Goal: Find contact information

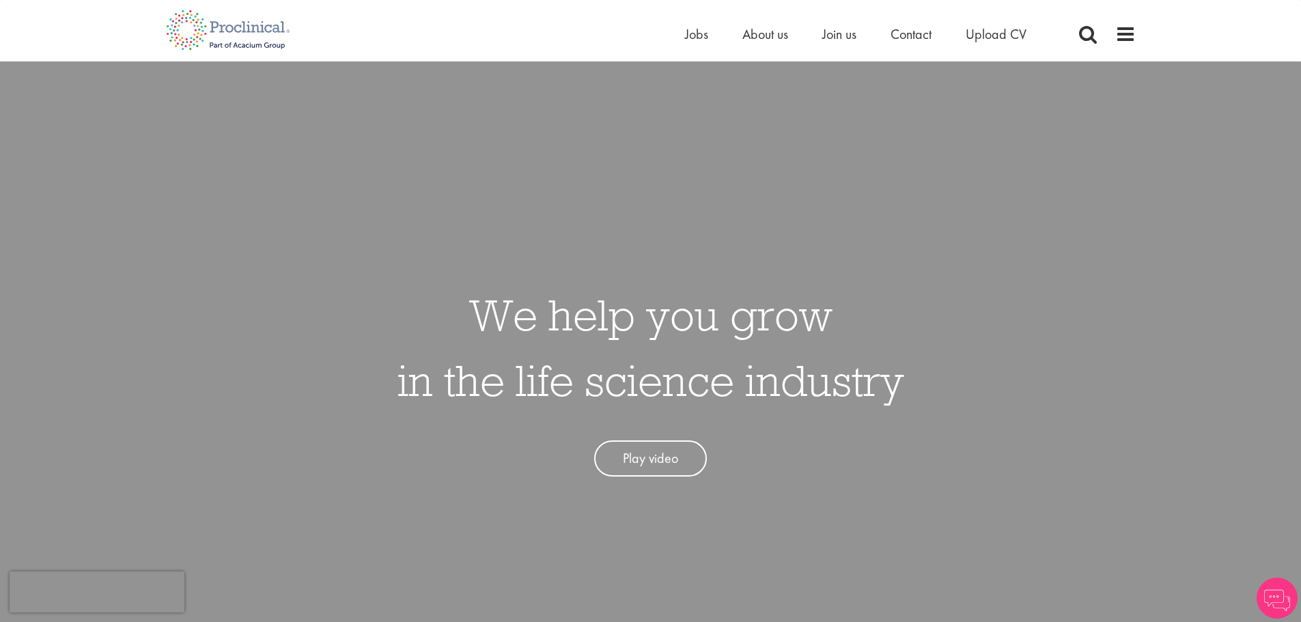
scroll to position [601, 0]
click at [913, 29] on span "Contact" at bounding box center [911, 34] width 41 height 18
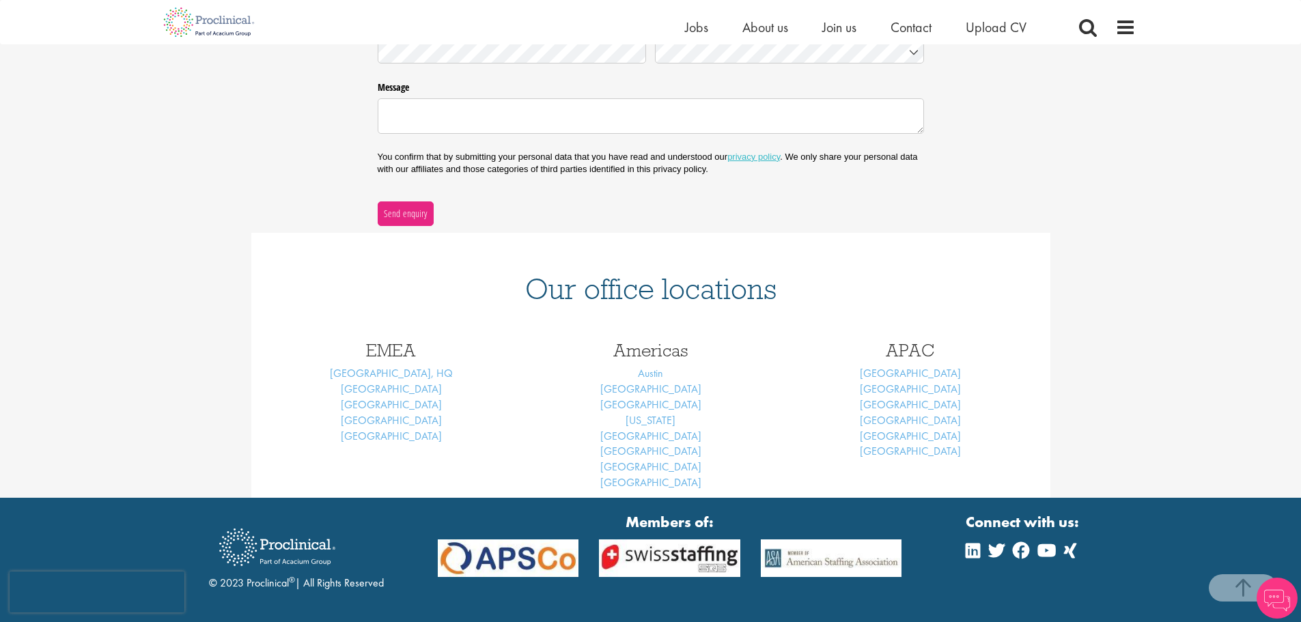
scroll to position [410, 0]
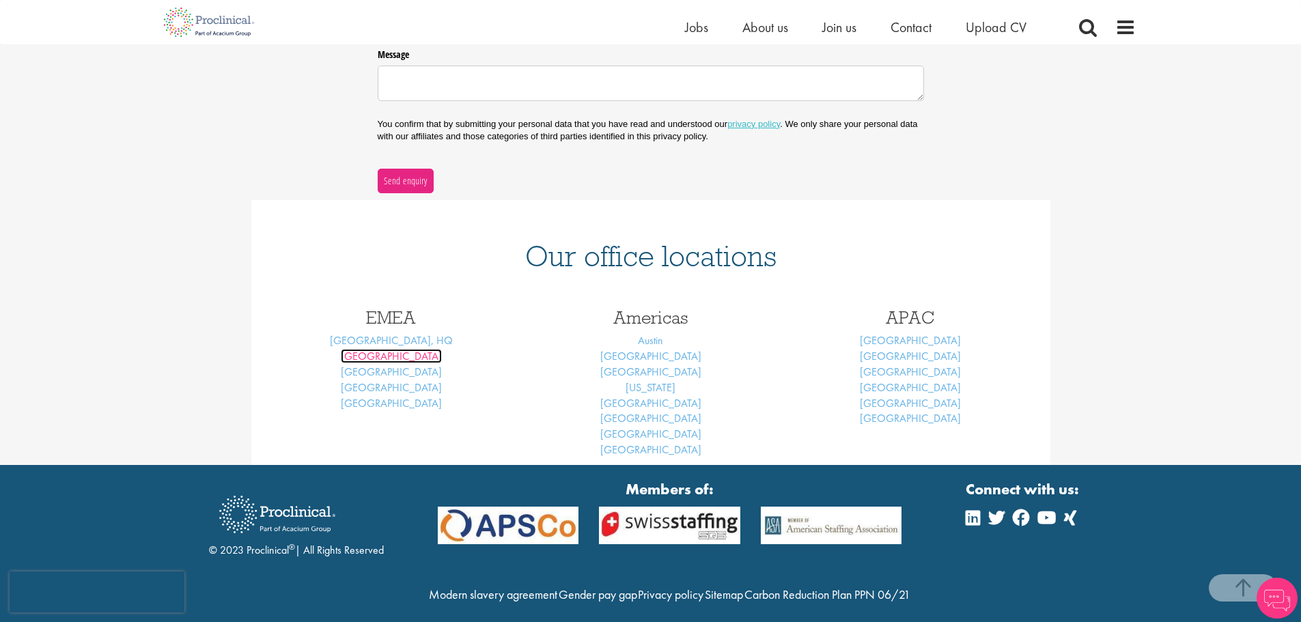
click at [395, 357] on link "Basel" at bounding box center [391, 356] width 101 height 14
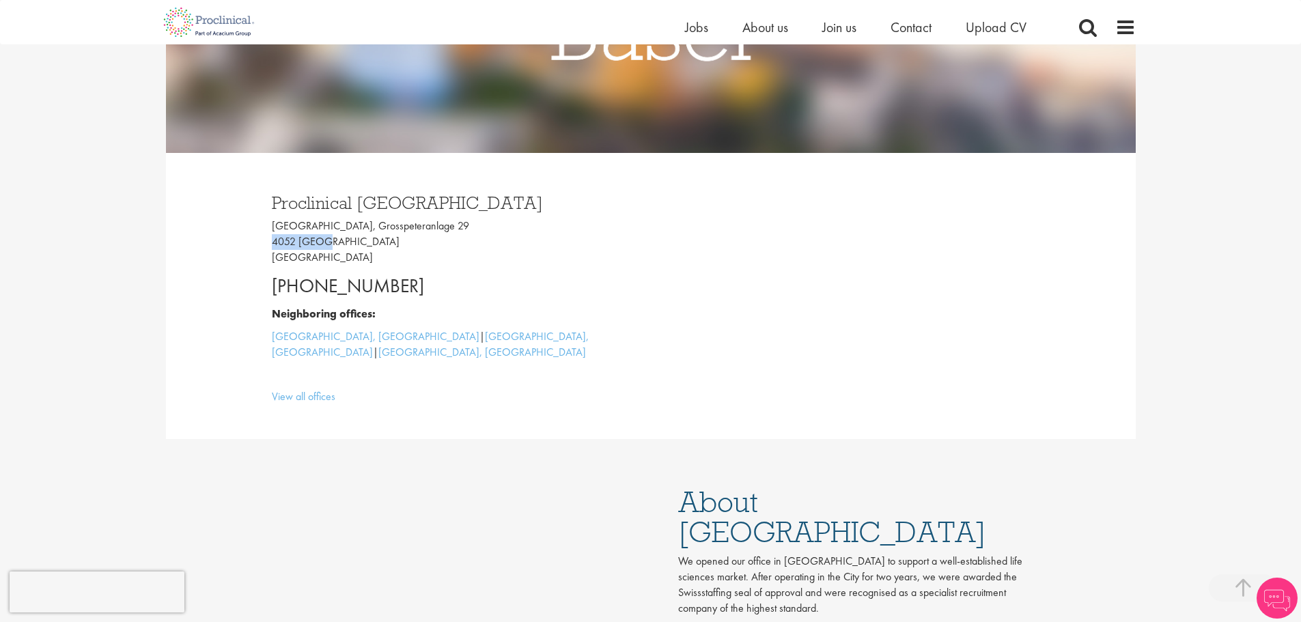
drag, startPoint x: 324, startPoint y: 241, endPoint x: 282, endPoint y: 245, distance: 42.6
type textarea "4052 [GEOGRAPHIC_DATA]"
click at [268, 246] on div "Proclinical [GEOGRAPHIC_DATA] [GEOGRAPHIC_DATA], [STREET_ADDRESS] [PHONE_NUMBER…" at bounding box center [456, 296] width 389 height 232
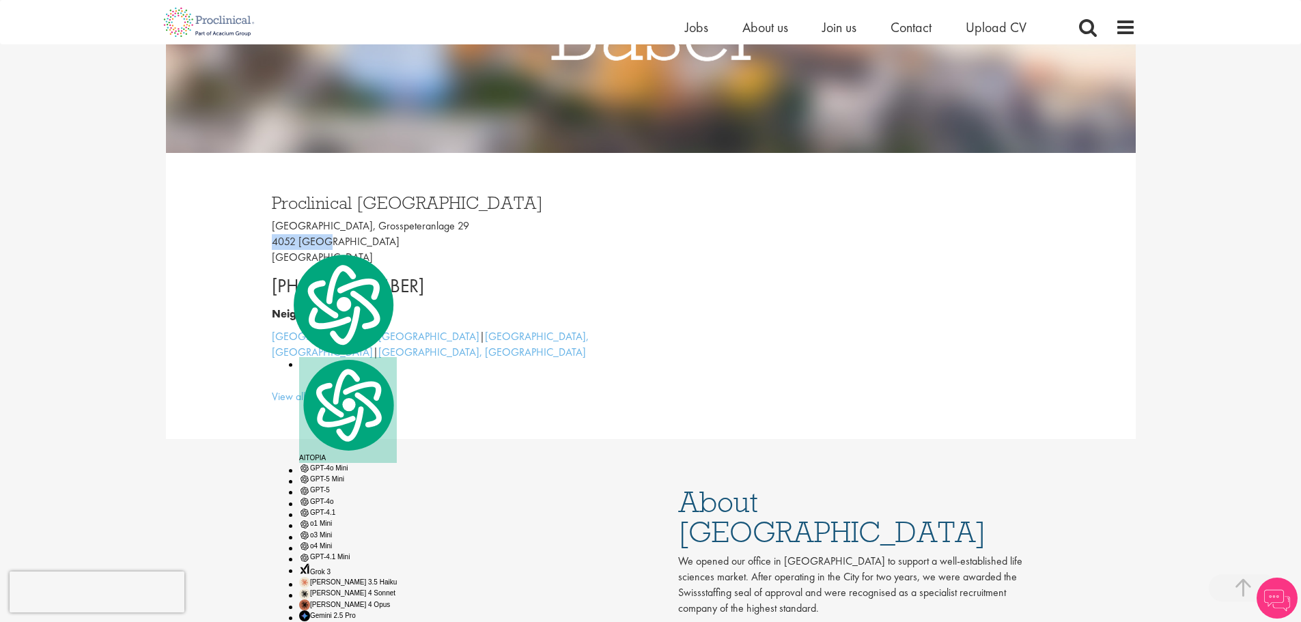
copy p "4052 [GEOGRAPHIC_DATA]"
click at [419, 311] on p "Neighboring offices:" at bounding box center [456, 315] width 369 height 16
